Goal: Use online tool/utility

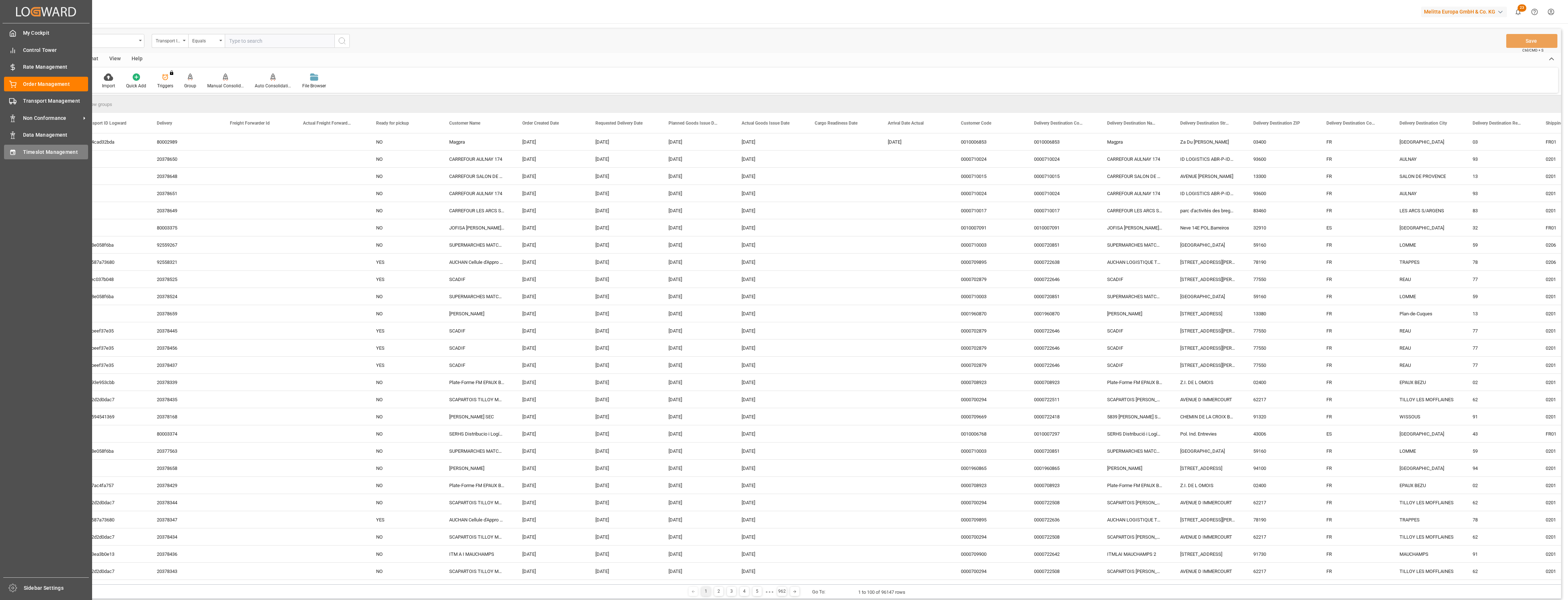
click at [20, 153] on div "Timeslot Management Timeslot Management" at bounding box center [46, 152] width 84 height 14
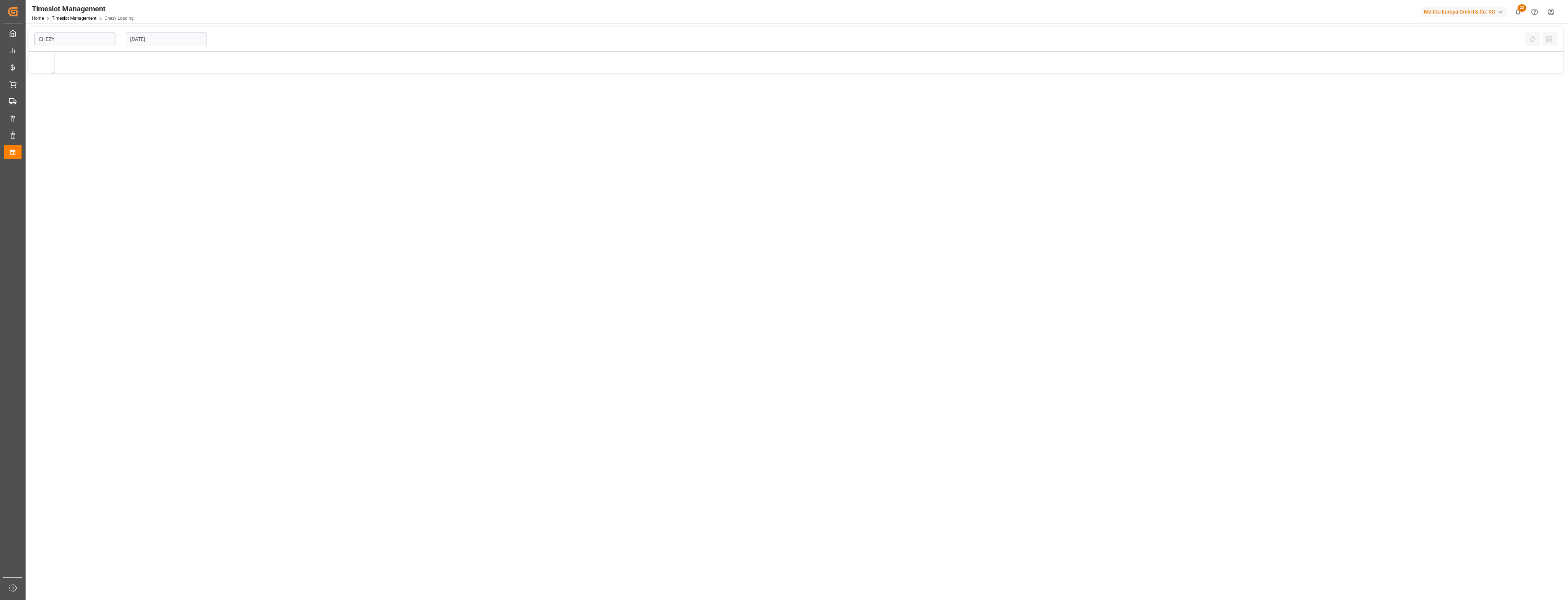
type input "Chezy Loading"
